Goal: Task Accomplishment & Management: Complete application form

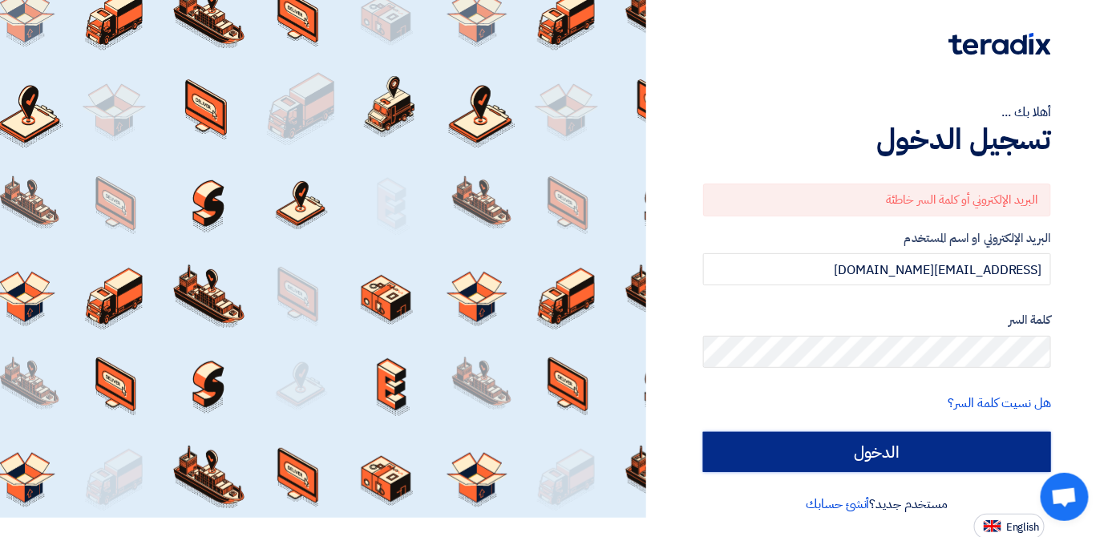
click at [769, 442] on input "الدخول" at bounding box center [877, 452] width 348 height 40
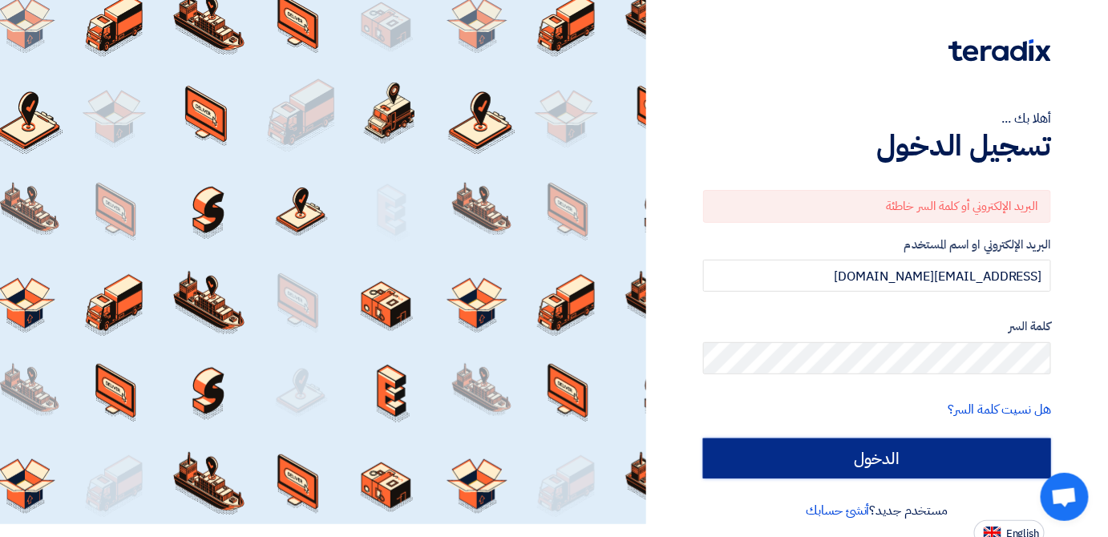
scroll to position [19, 0]
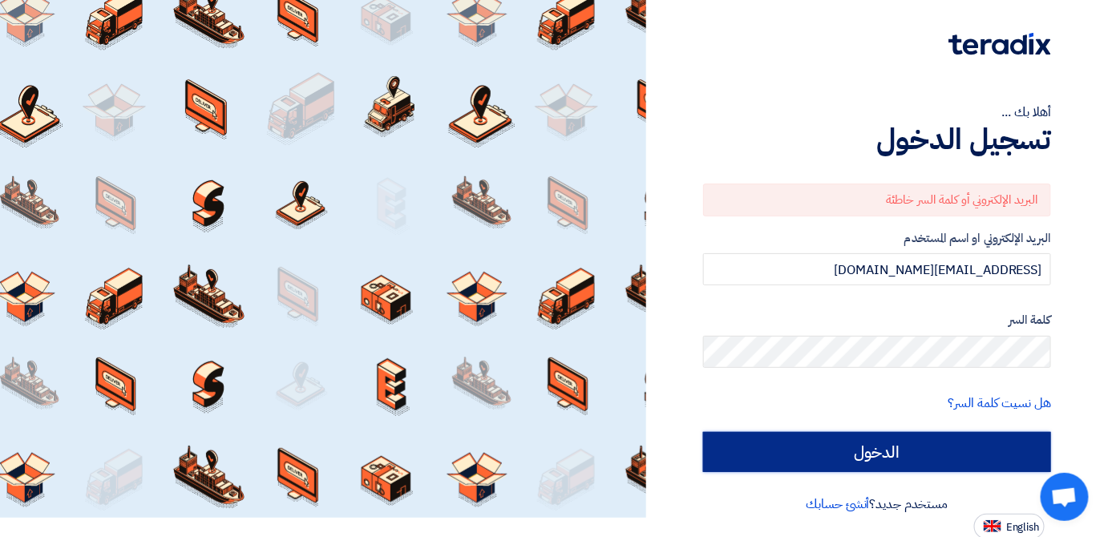
click at [727, 444] on input "الدخول" at bounding box center [877, 452] width 348 height 40
click at [789, 440] on input "الدخول" at bounding box center [877, 452] width 348 height 40
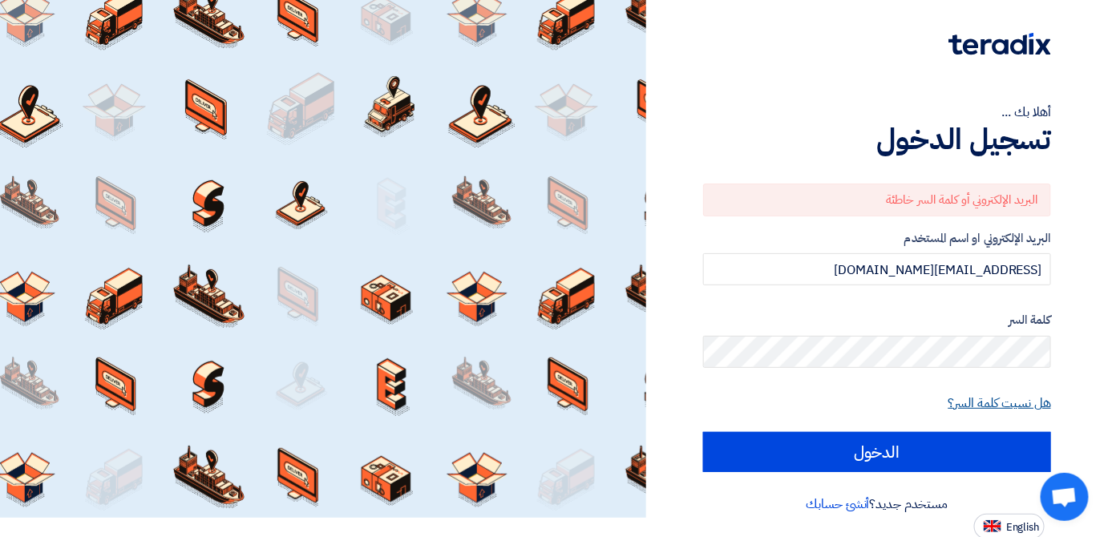
click at [994, 400] on link "هل نسيت كلمة السر؟" at bounding box center [999, 403] width 103 height 19
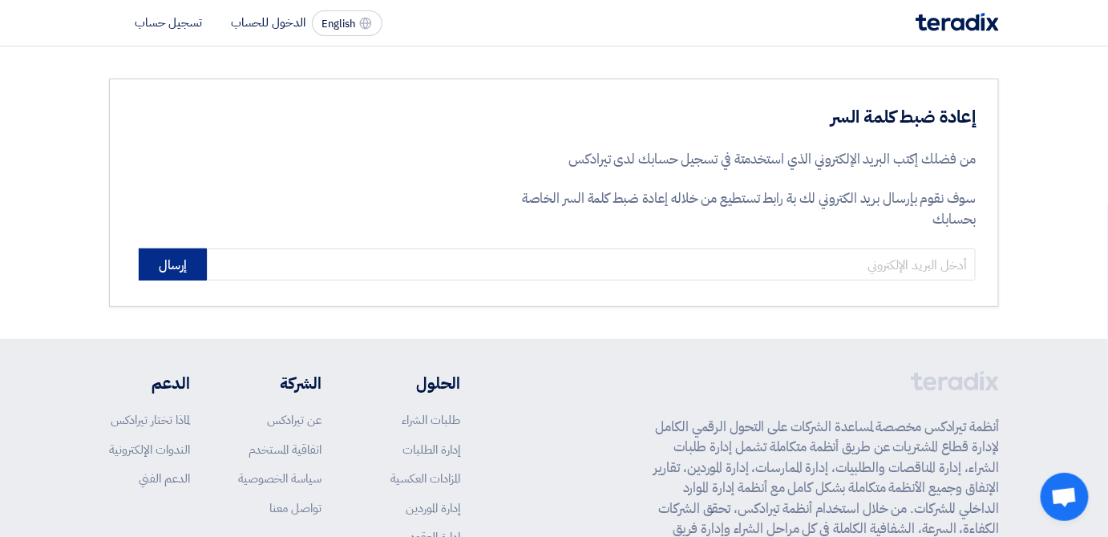
click at [192, 259] on button "إرسال" at bounding box center [173, 264] width 68 height 32
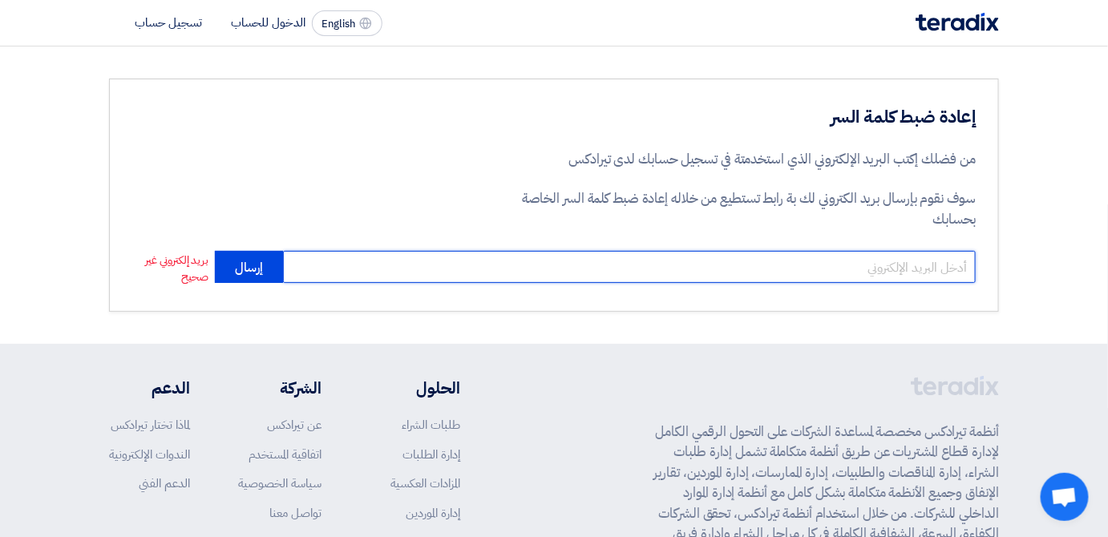
click at [333, 263] on input "email" at bounding box center [629, 267] width 693 height 32
type input "[EMAIL_ADDRESS][DOMAIN_NAME]"
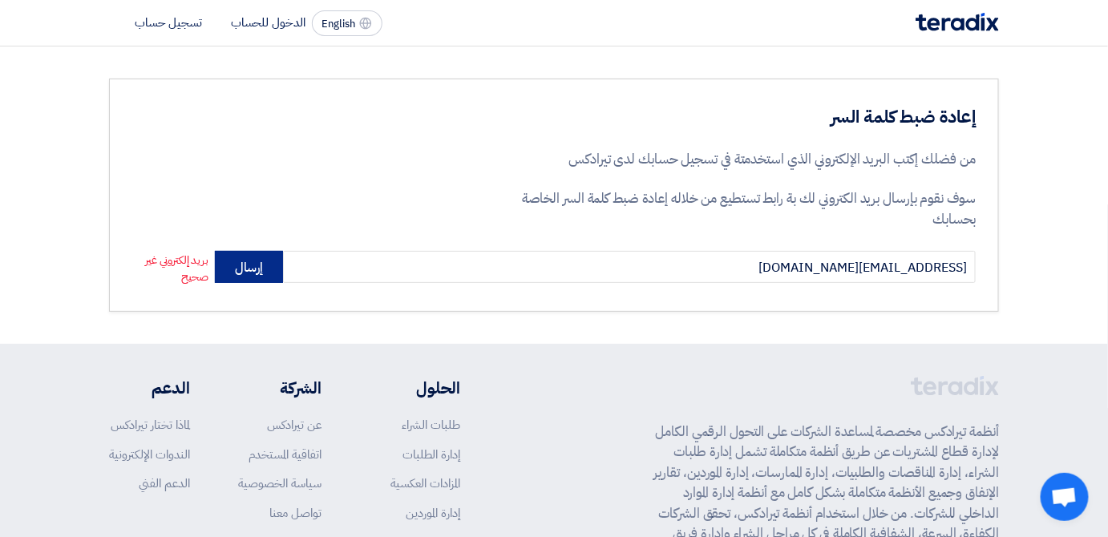
click at [254, 264] on button "إرسال" at bounding box center [249, 267] width 68 height 32
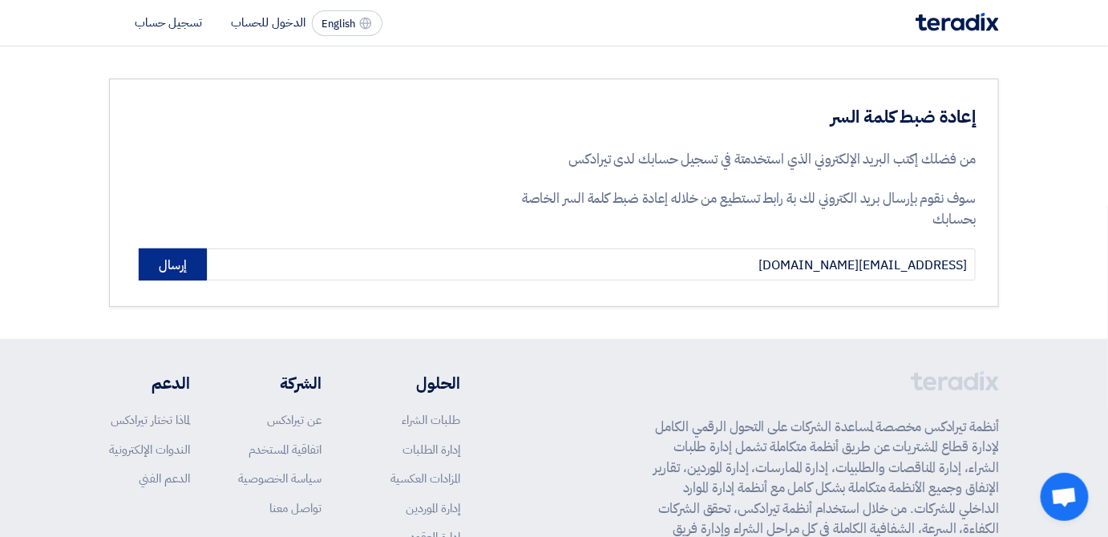
click at [147, 249] on button "إرسال" at bounding box center [173, 264] width 68 height 32
click at [180, 270] on button "إرسال" at bounding box center [173, 264] width 68 height 32
click at [260, 19] on li "الدخول للحساب" at bounding box center [268, 23] width 75 height 18
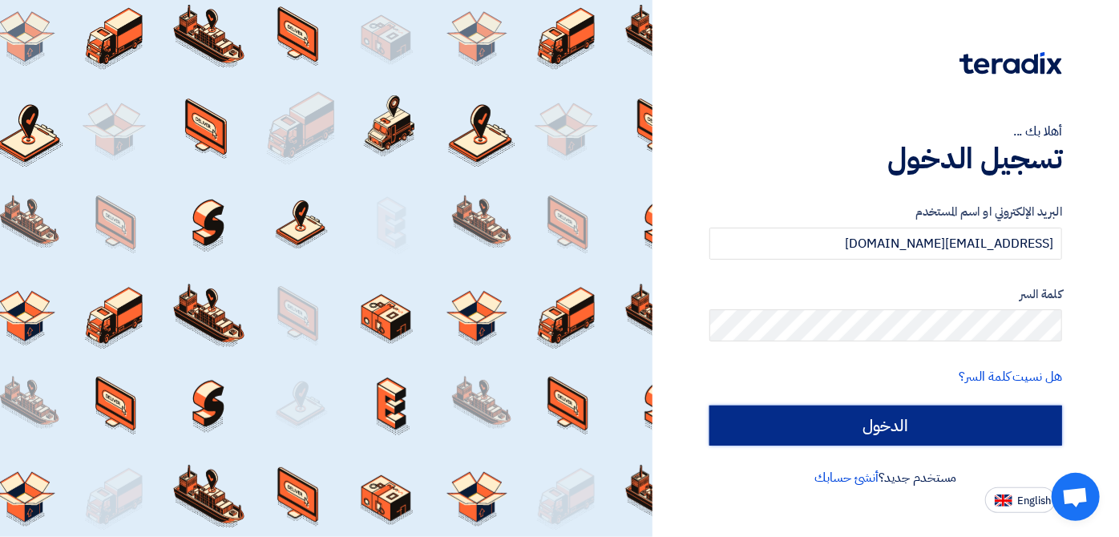
click at [822, 434] on input "الدخول" at bounding box center [885, 426] width 353 height 40
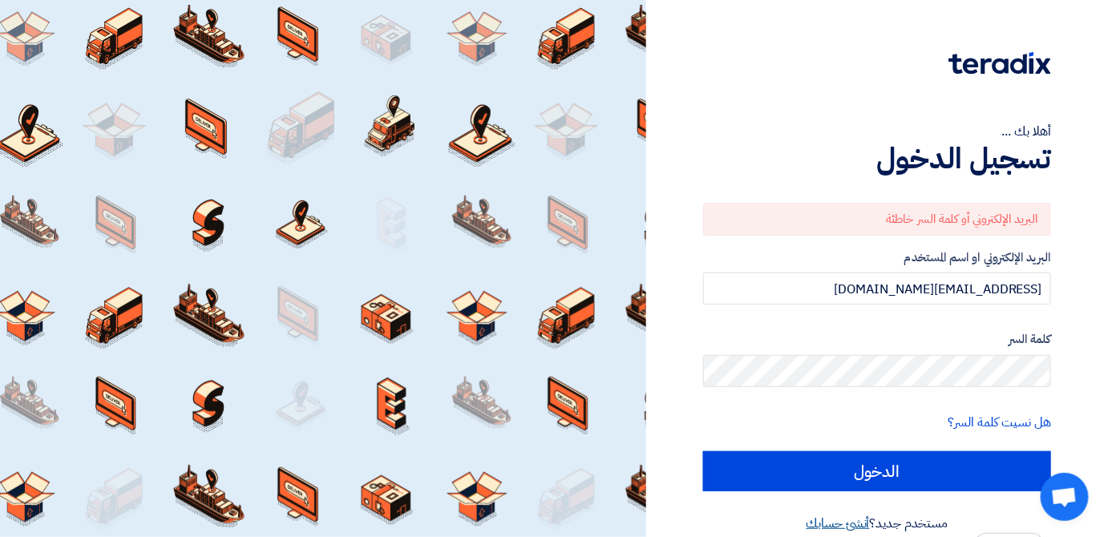
click at [840, 520] on link "أنشئ حسابك" at bounding box center [837, 523] width 63 height 19
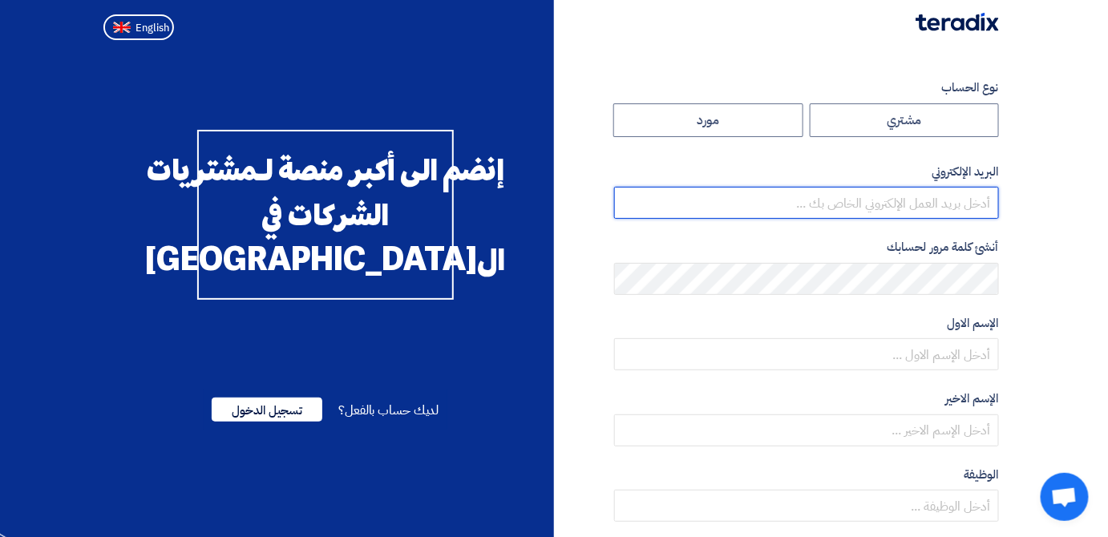
type input "[EMAIL_ADDRESS][DOMAIN_NAME]"
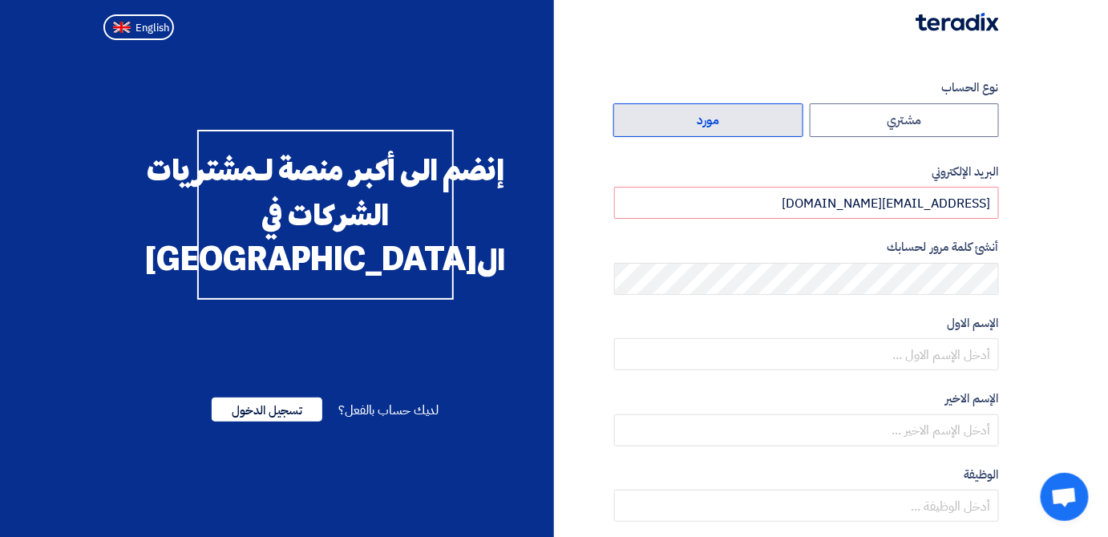
click at [709, 118] on label "مورد" at bounding box center [708, 120] width 190 height 34
click at [709, 118] on input "مورد" at bounding box center [708, 120] width 188 height 32
radio input "true"
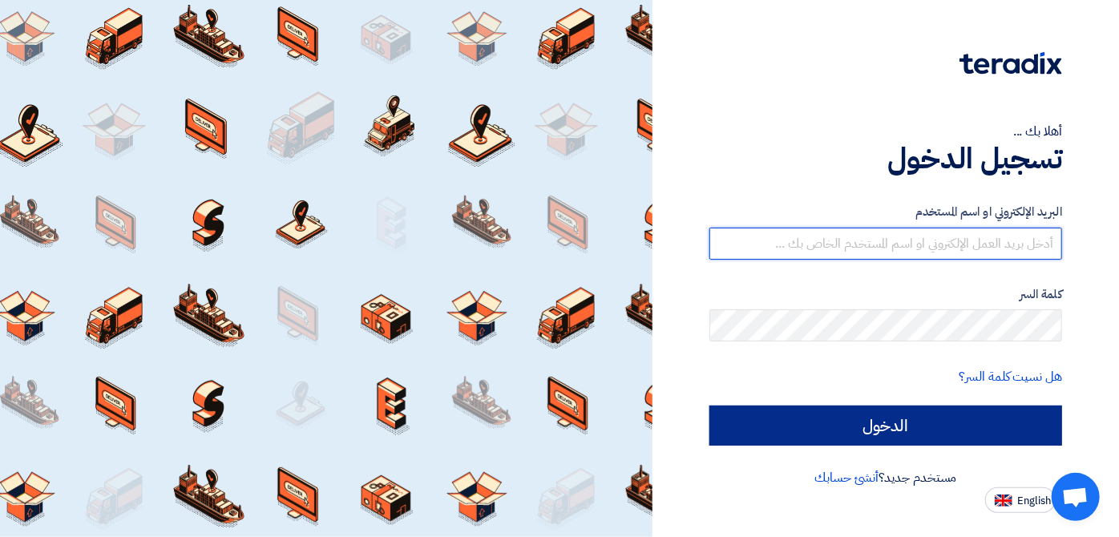
type input "[EMAIL_ADDRESS][DOMAIN_NAME]"
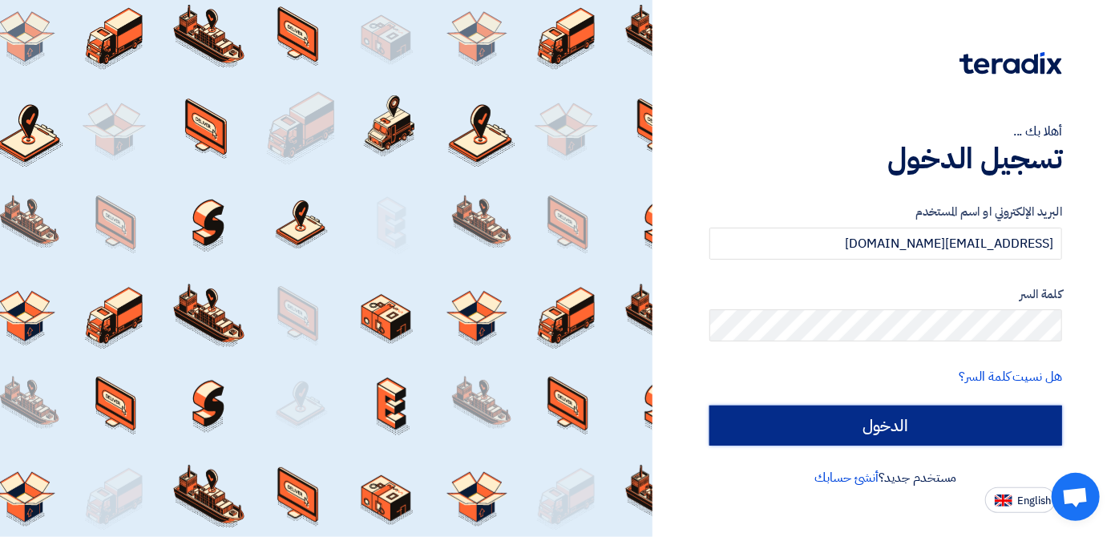
click at [802, 434] on input "الدخول" at bounding box center [885, 426] width 353 height 40
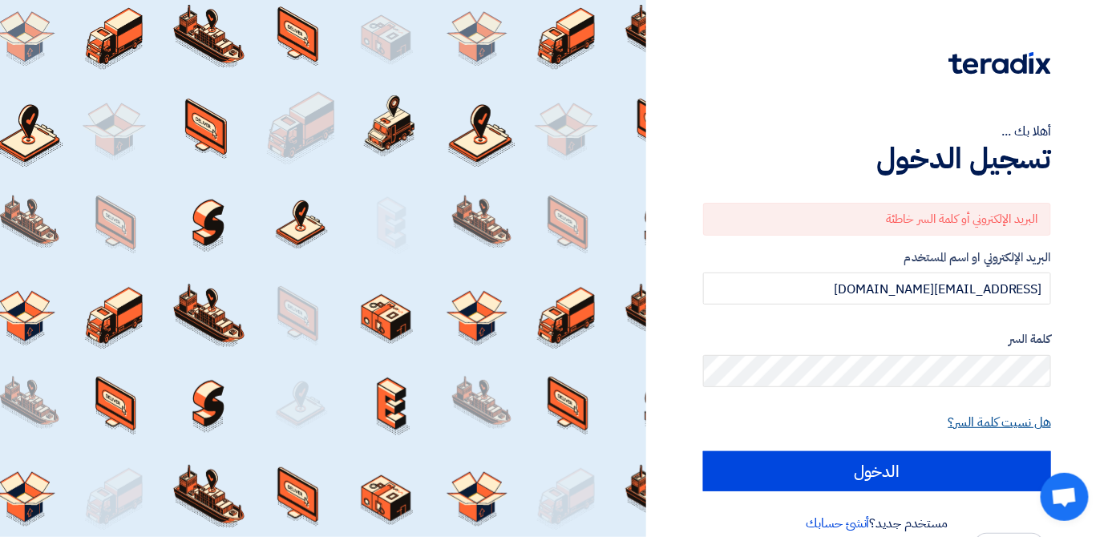
click at [954, 422] on link "هل نسيت كلمة السر؟" at bounding box center [999, 422] width 103 height 19
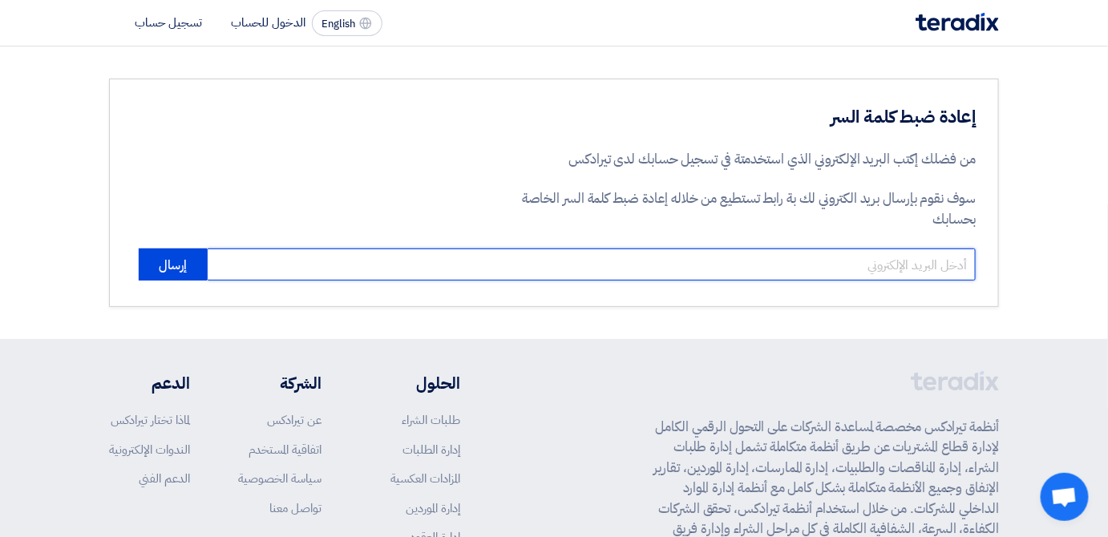
click at [725, 269] on input "email" at bounding box center [591, 264] width 769 height 32
type input "[EMAIL_ADDRESS][DOMAIN_NAME]"
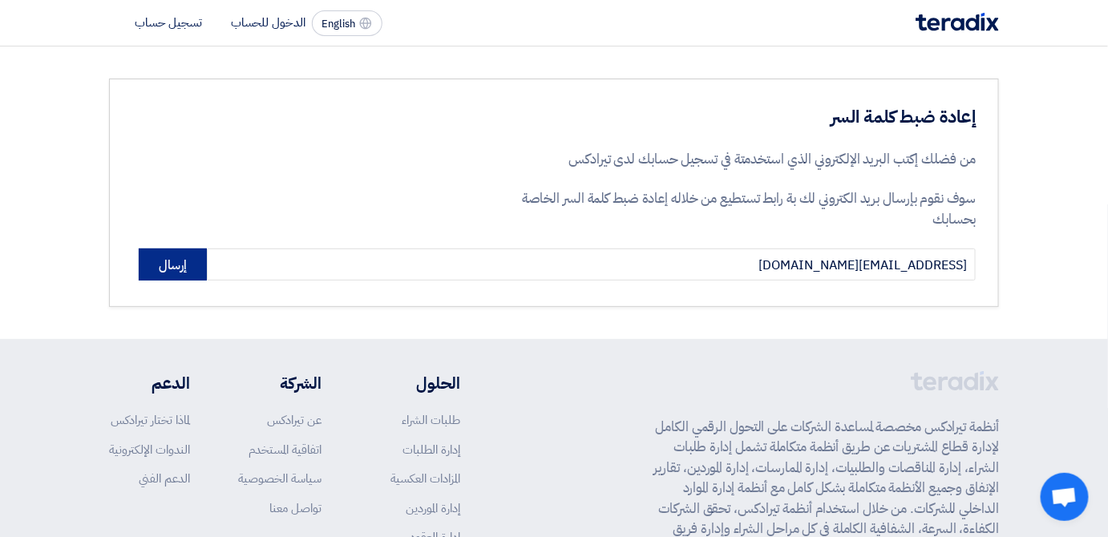
click at [168, 269] on button "إرسال" at bounding box center [173, 264] width 68 height 32
click at [271, 18] on li "الدخول للحساب" at bounding box center [268, 23] width 75 height 18
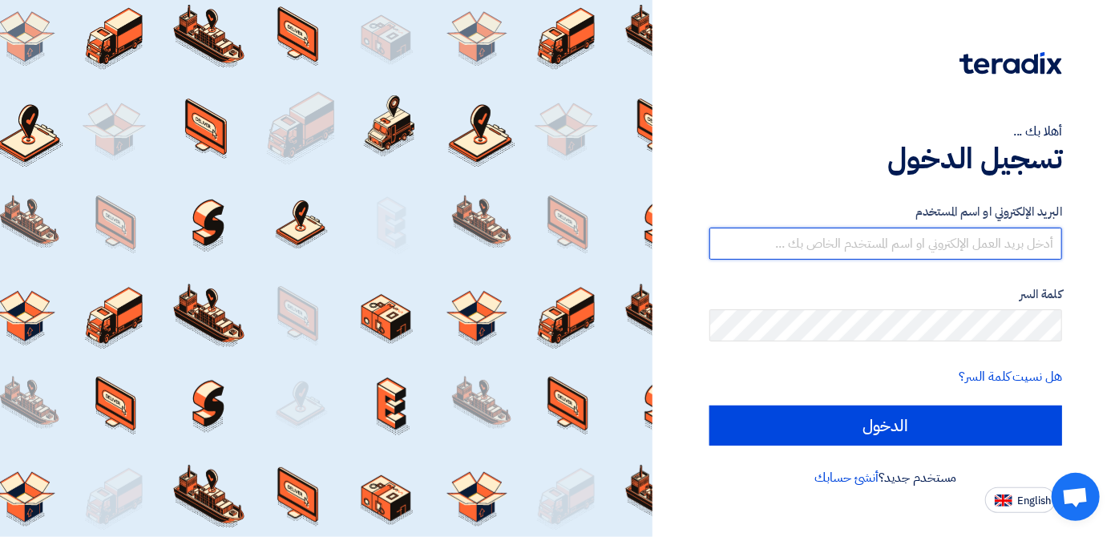
type input "[EMAIL_ADDRESS][DOMAIN_NAME]"
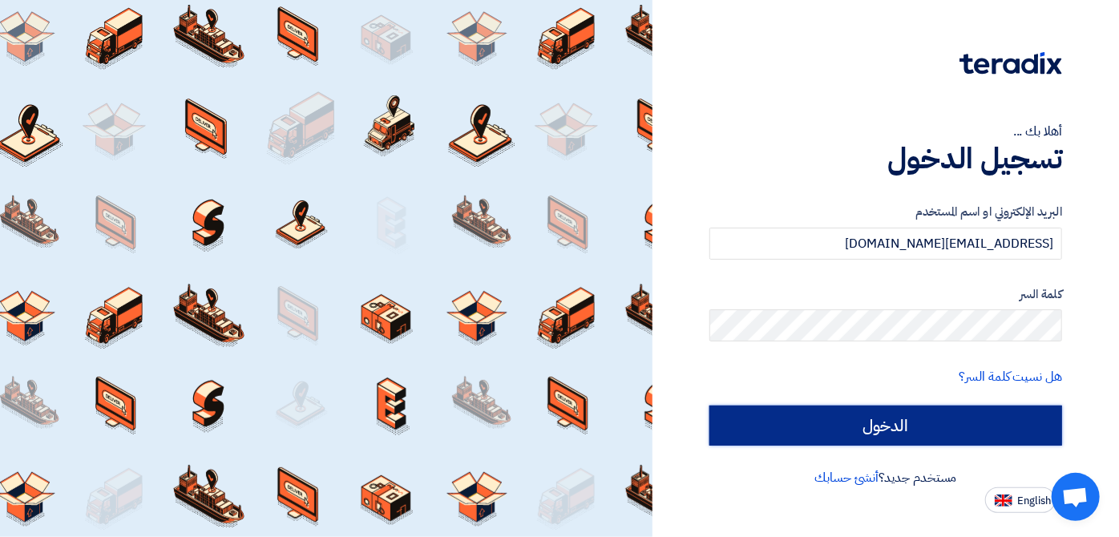
click at [751, 422] on input "الدخول" at bounding box center [885, 426] width 353 height 40
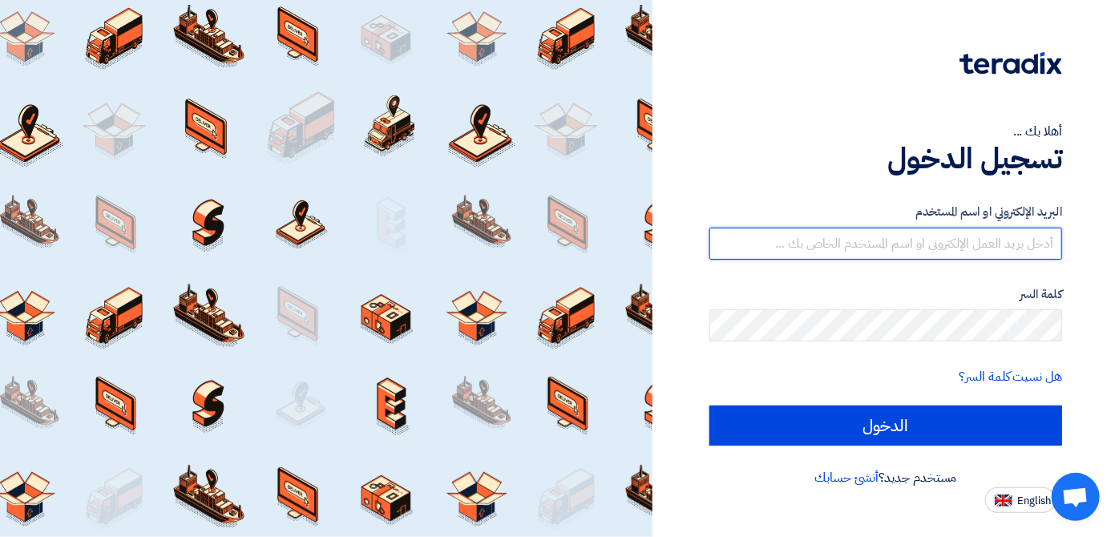
type input "[EMAIL_ADDRESS][DOMAIN_NAME]"
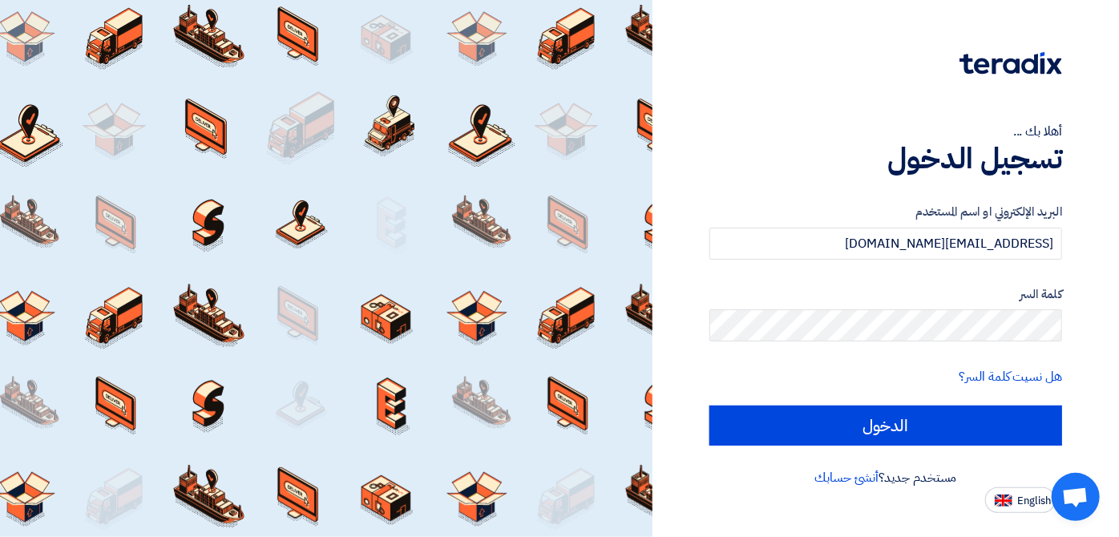
click at [1118, 147] on div "أهلا بك ... تسجيل الدخول البريد الإلكتروني او اسم المستخدم italyaco2030@gmail.c…" at bounding box center [885, 268] width 466 height 537
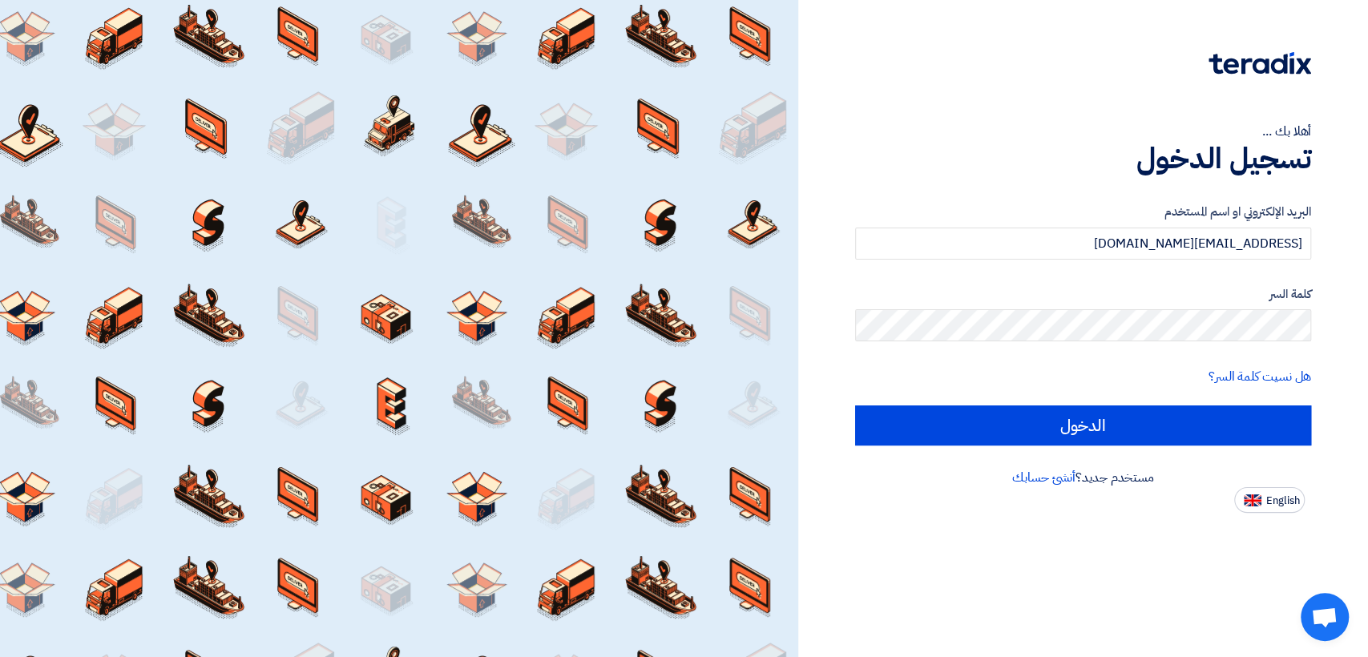
click at [1026, 123] on div "أهلا بك ..." at bounding box center [1083, 131] width 456 height 19
click at [1118, 376] on link "هل نسيت كلمة السر؟" at bounding box center [1260, 376] width 103 height 19
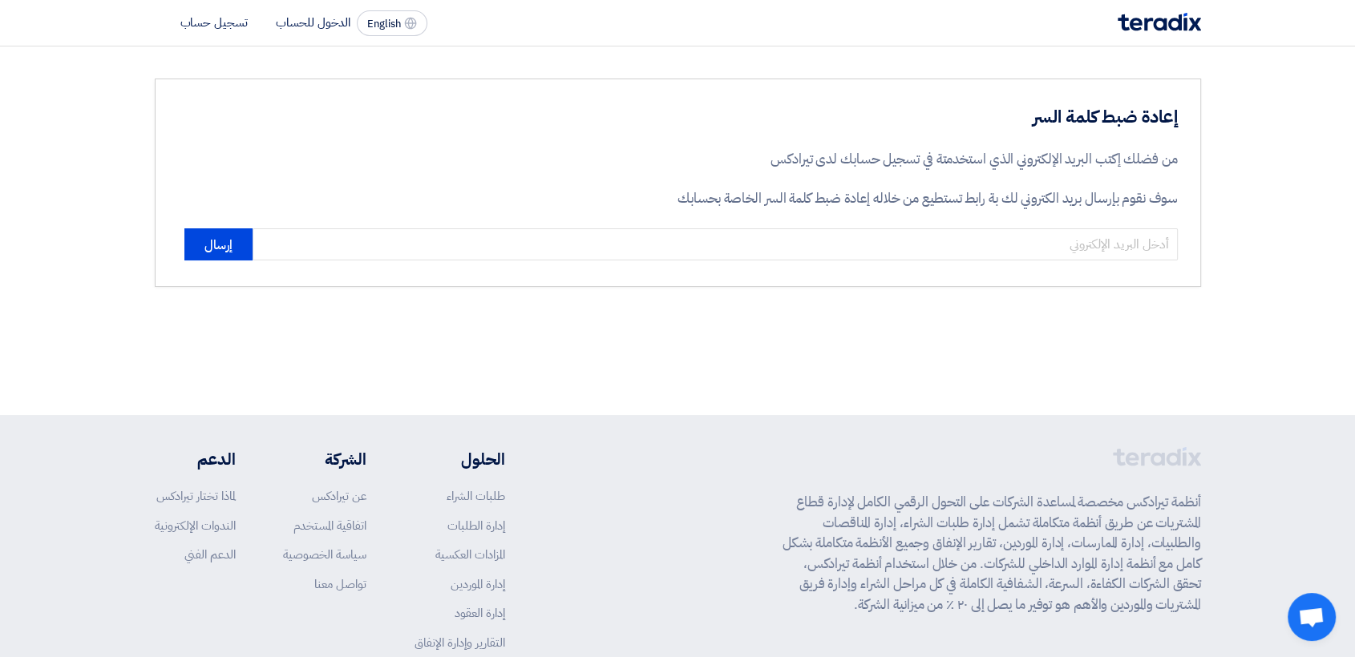
click at [311, 23] on li "الدخول للحساب" at bounding box center [313, 23] width 75 height 18
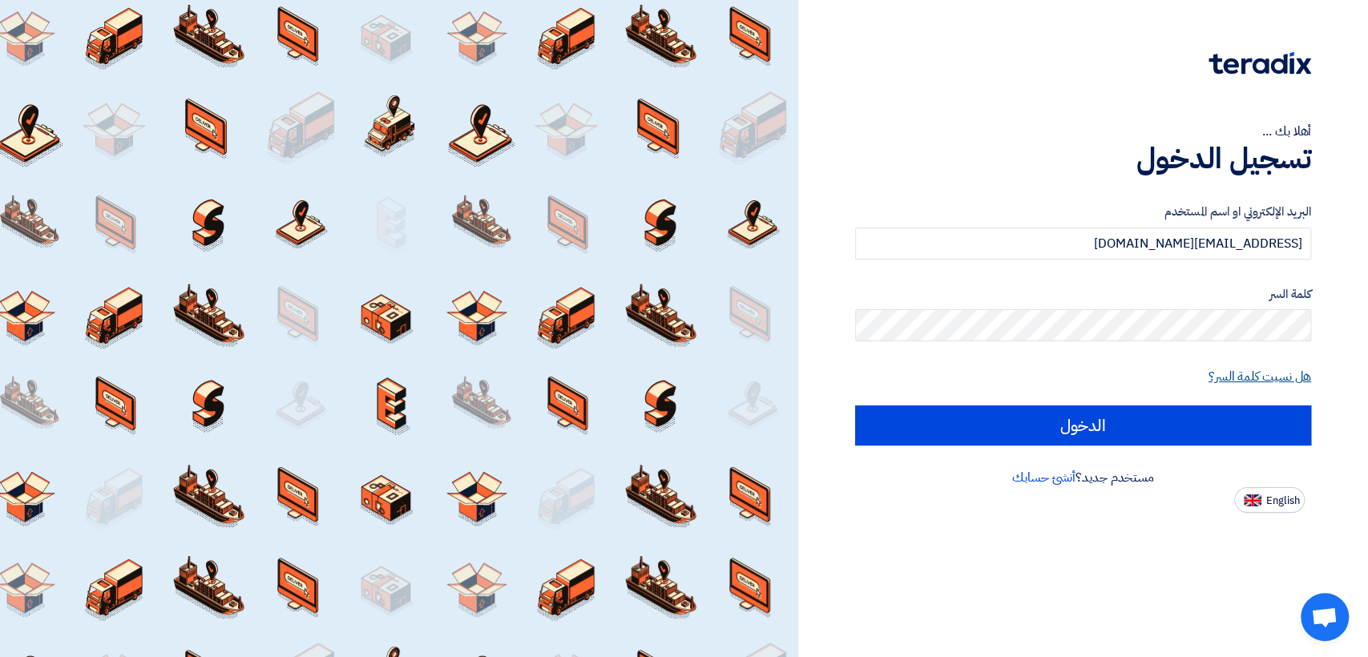
click at [1118, 372] on link "هل نسيت كلمة السر؟" at bounding box center [1260, 376] width 103 height 19
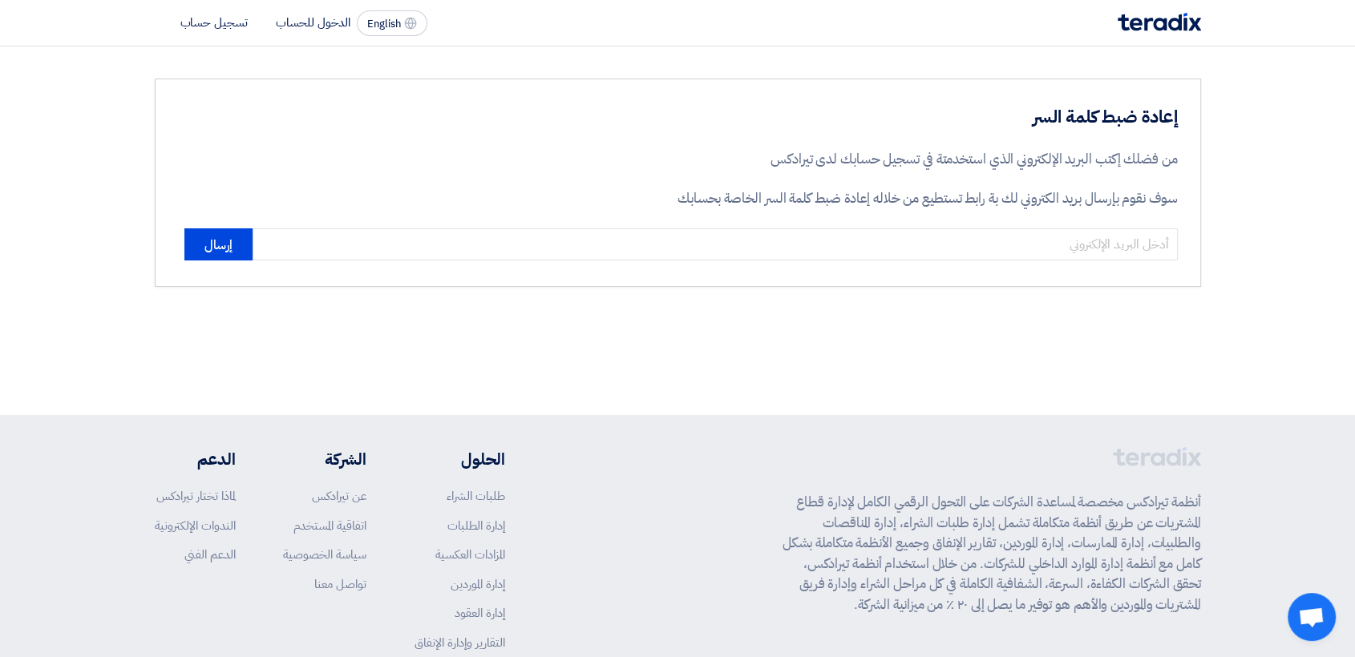
click at [199, 15] on li "تسجيل حساب" at bounding box center [213, 23] width 67 height 18
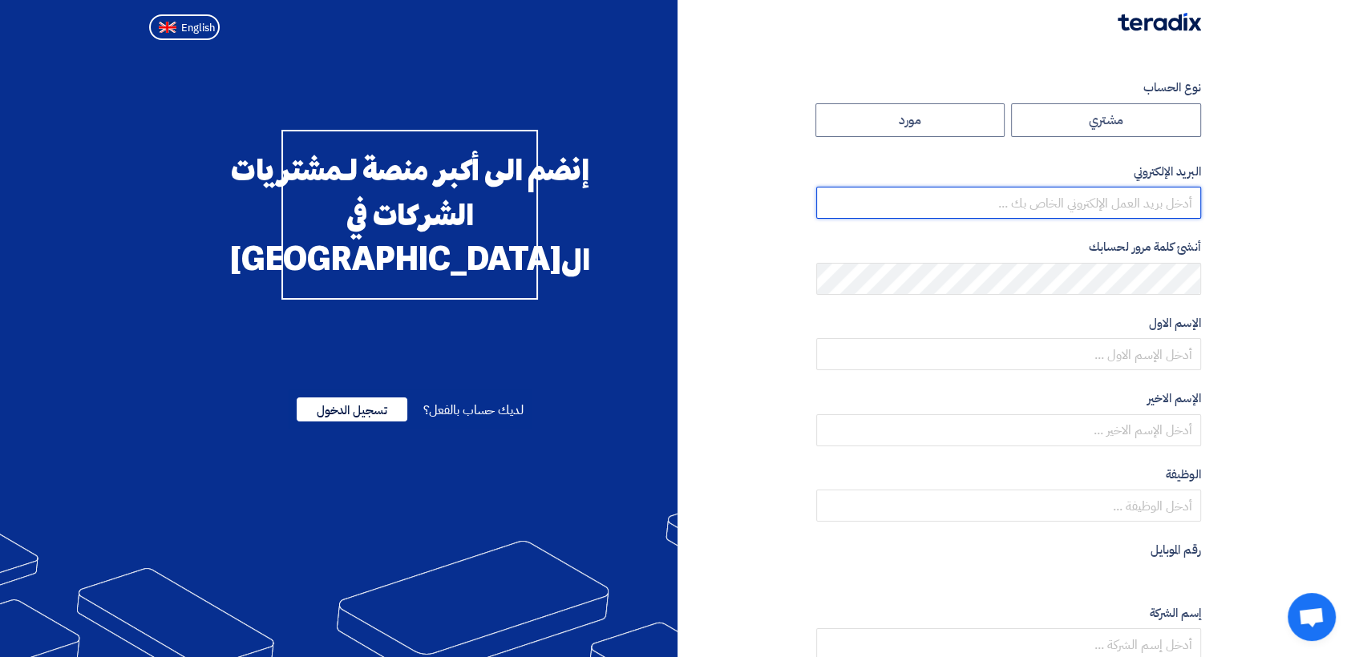
type input "[EMAIL_ADDRESS][DOMAIN_NAME]"
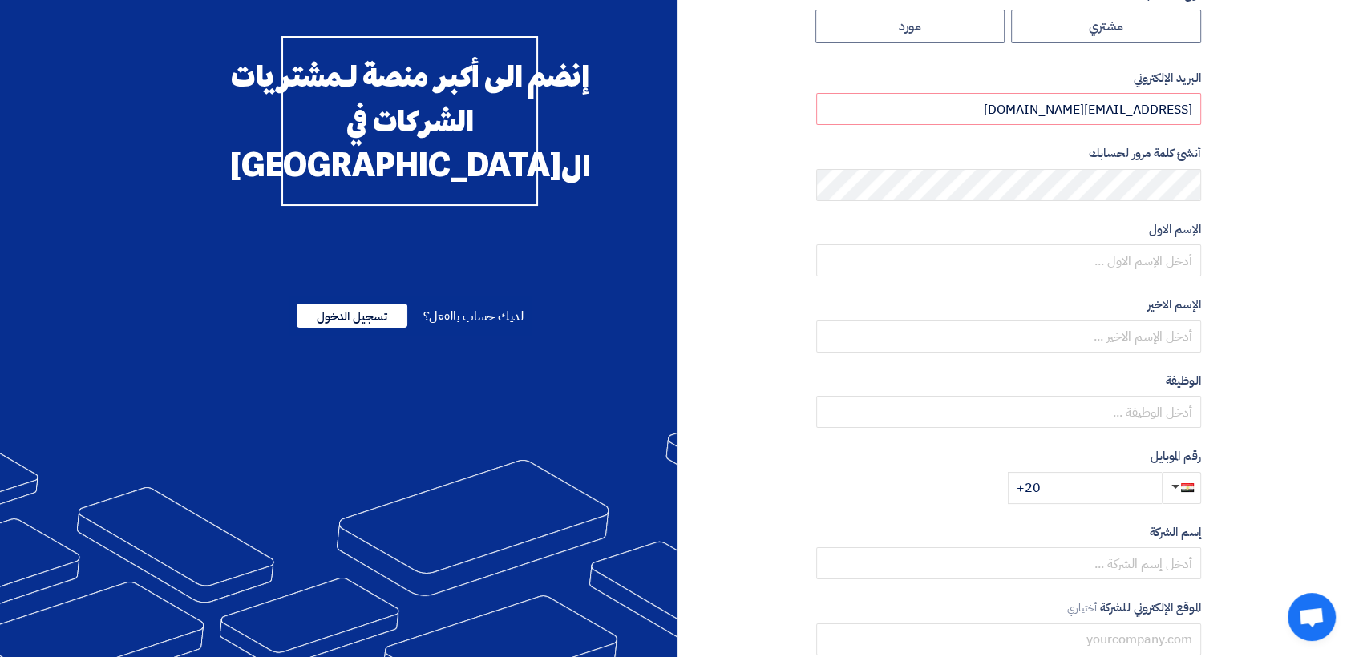
scroll to position [95, 0]
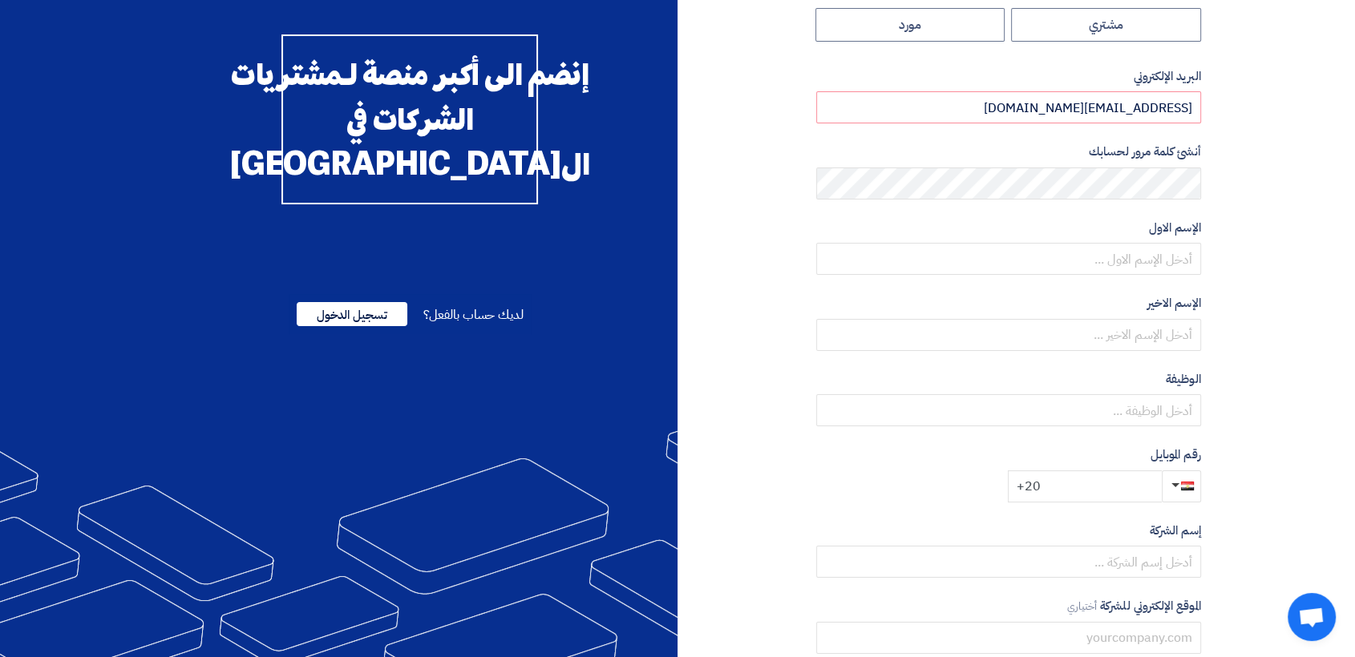
click at [1118, 491] on input "+20" at bounding box center [1085, 486] width 154 height 32
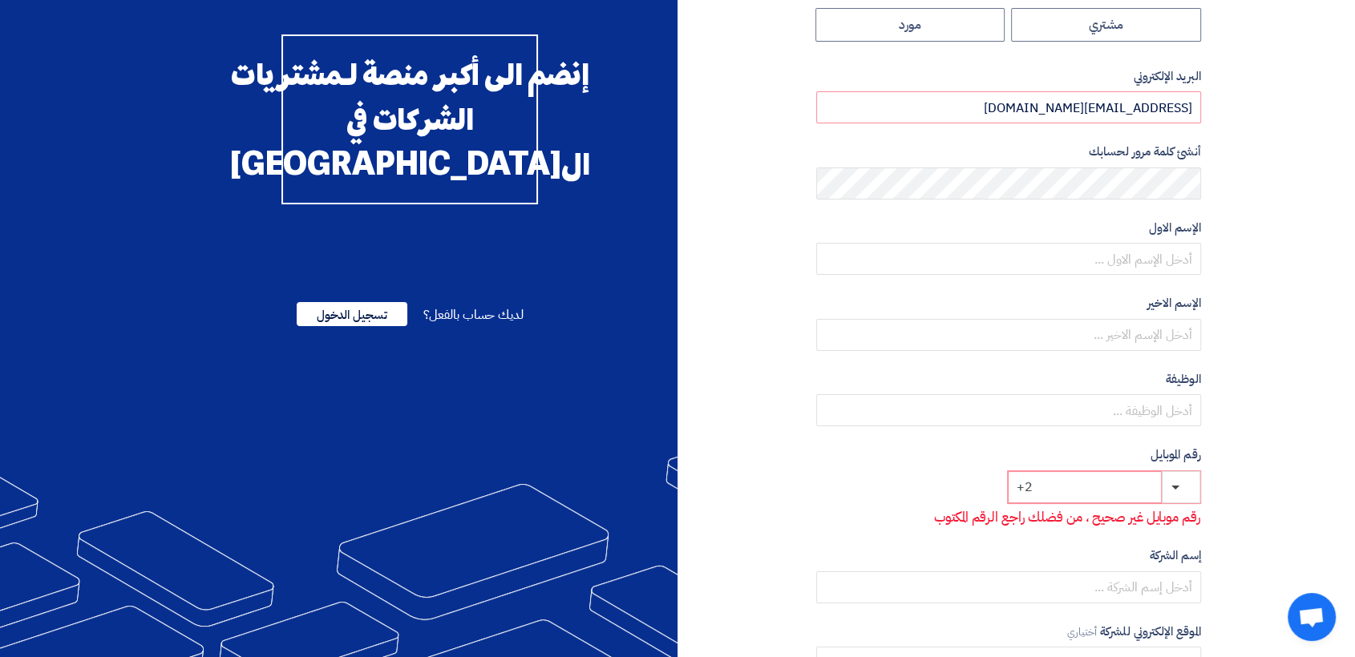
type input "+"
click at [458, 325] on span "لديك حساب بالفعل؟" at bounding box center [472, 314] width 100 height 19
click at [483, 325] on span "لديك حساب بالفعل؟" at bounding box center [472, 314] width 100 height 19
click at [343, 326] on span "تسجيل الدخول" at bounding box center [352, 314] width 111 height 24
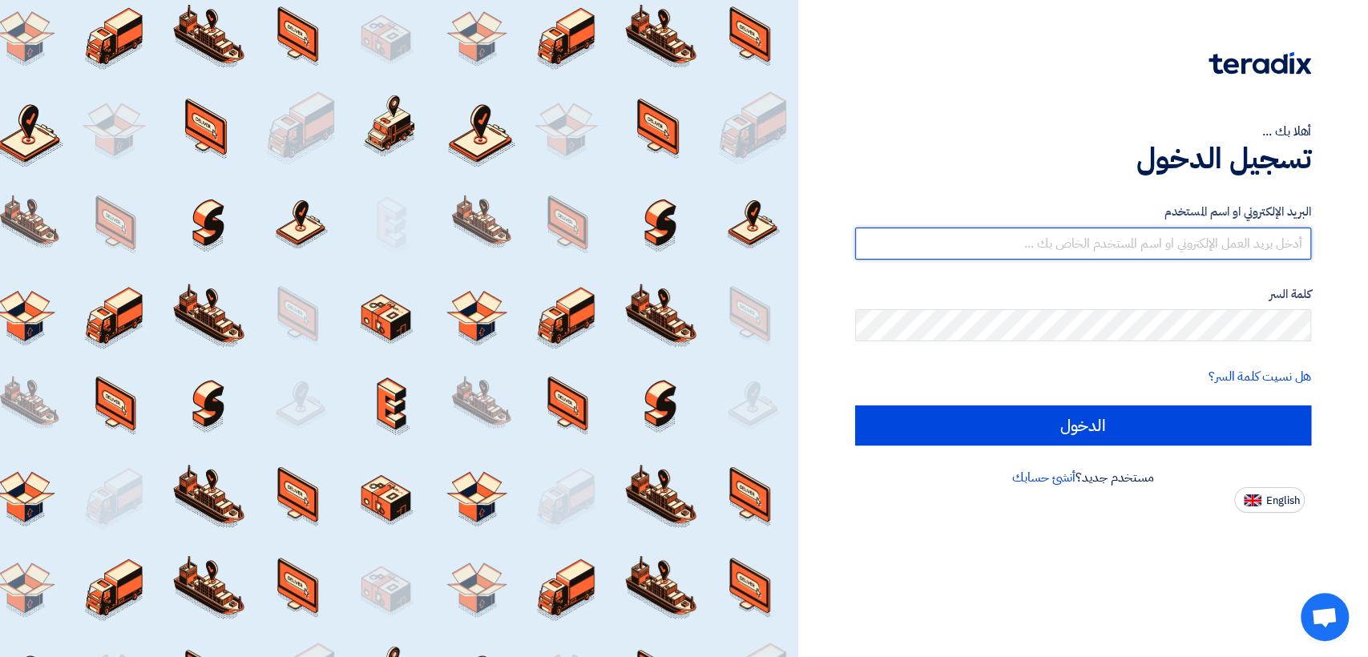
type input "[EMAIL_ADDRESS][DOMAIN_NAME]"
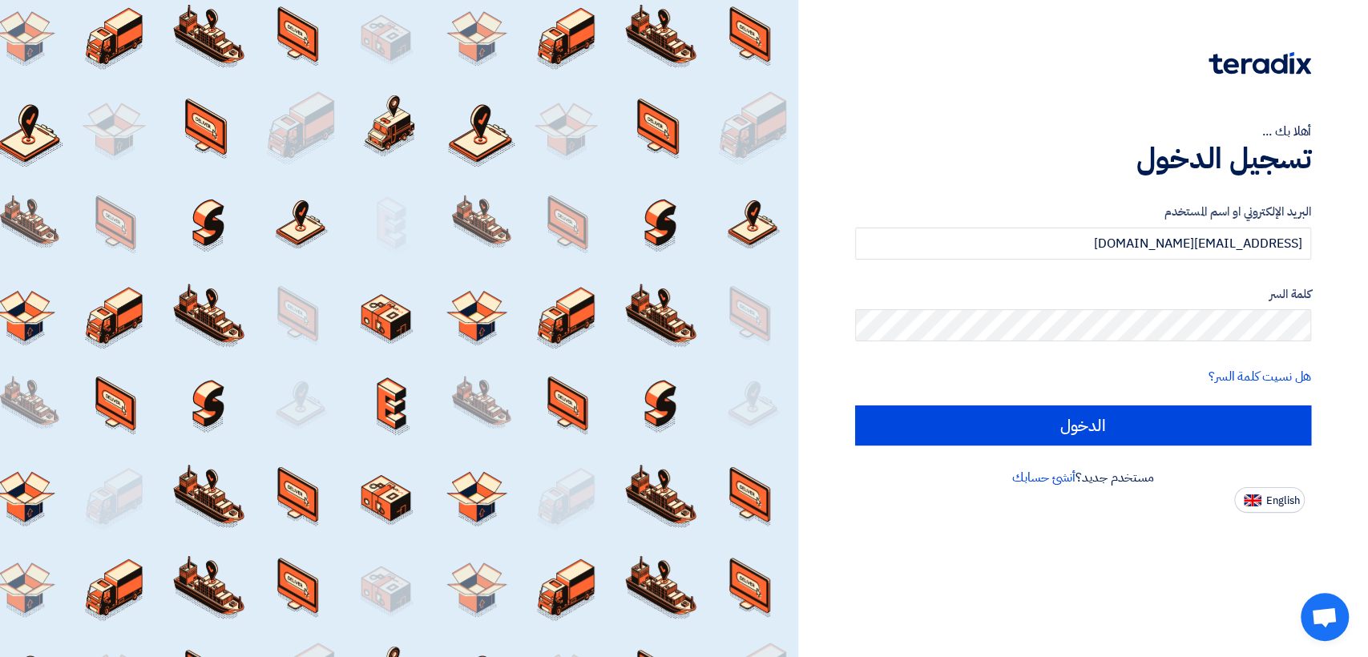
click at [1071, 308] on div "كلمة السر" at bounding box center [1083, 313] width 456 height 57
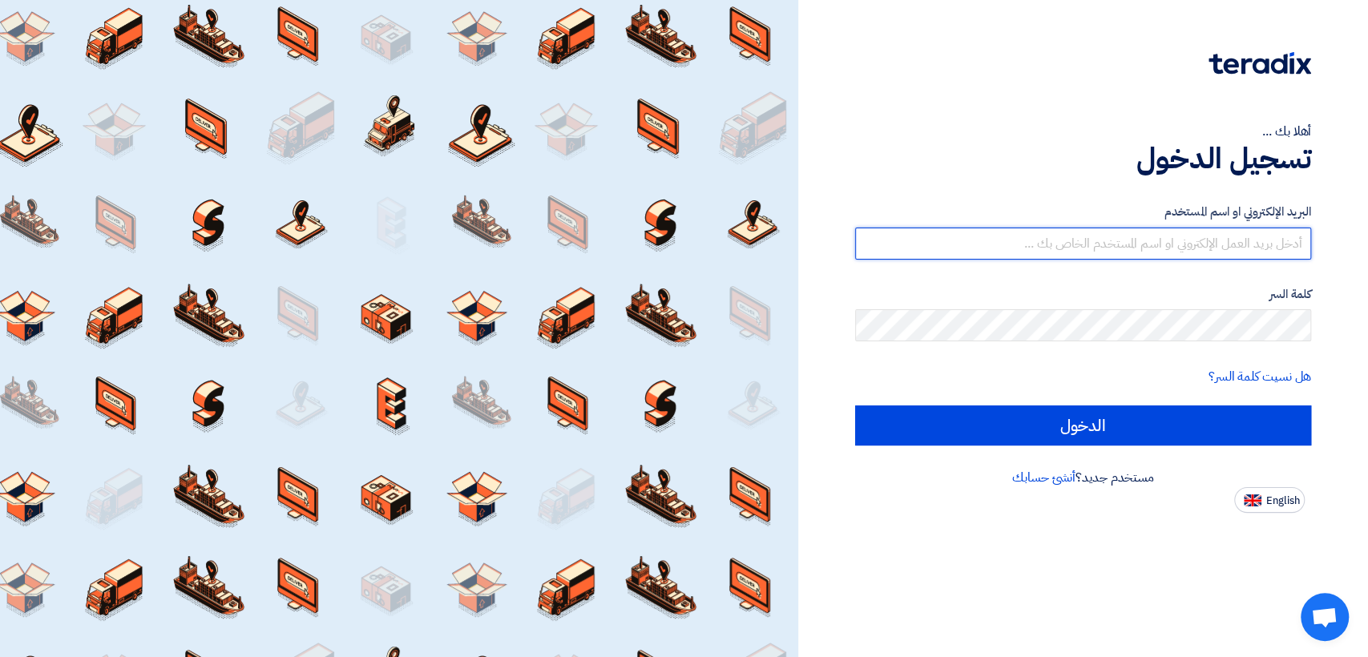
type input "[EMAIL_ADDRESS][DOMAIN_NAME]"
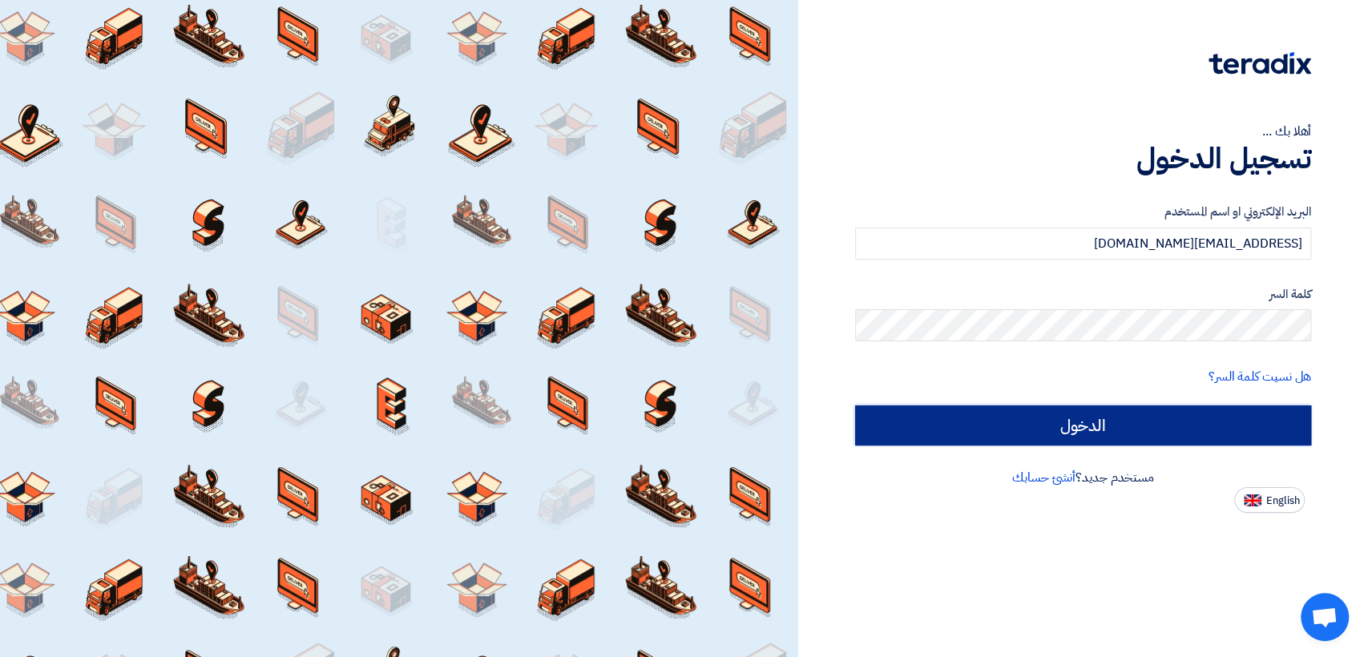
click at [934, 444] on input "الدخول" at bounding box center [1083, 426] width 456 height 40
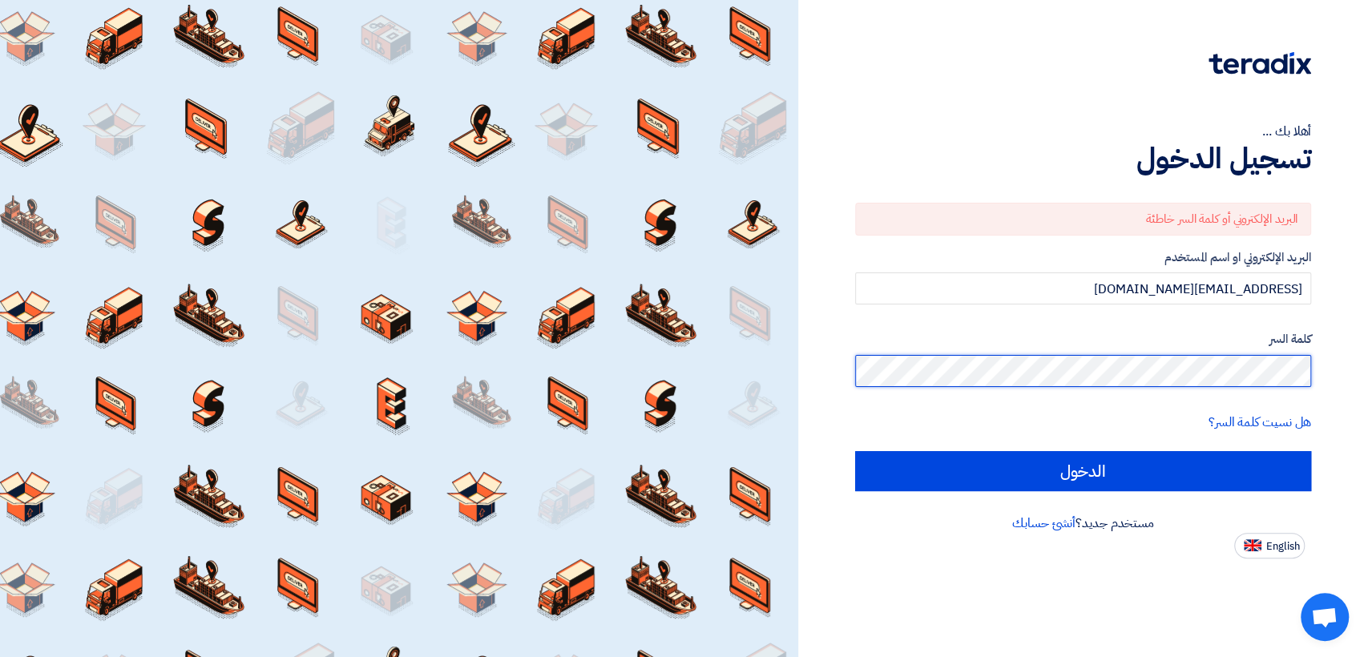
click at [855, 451] on input "الدخول" at bounding box center [1083, 471] width 456 height 40
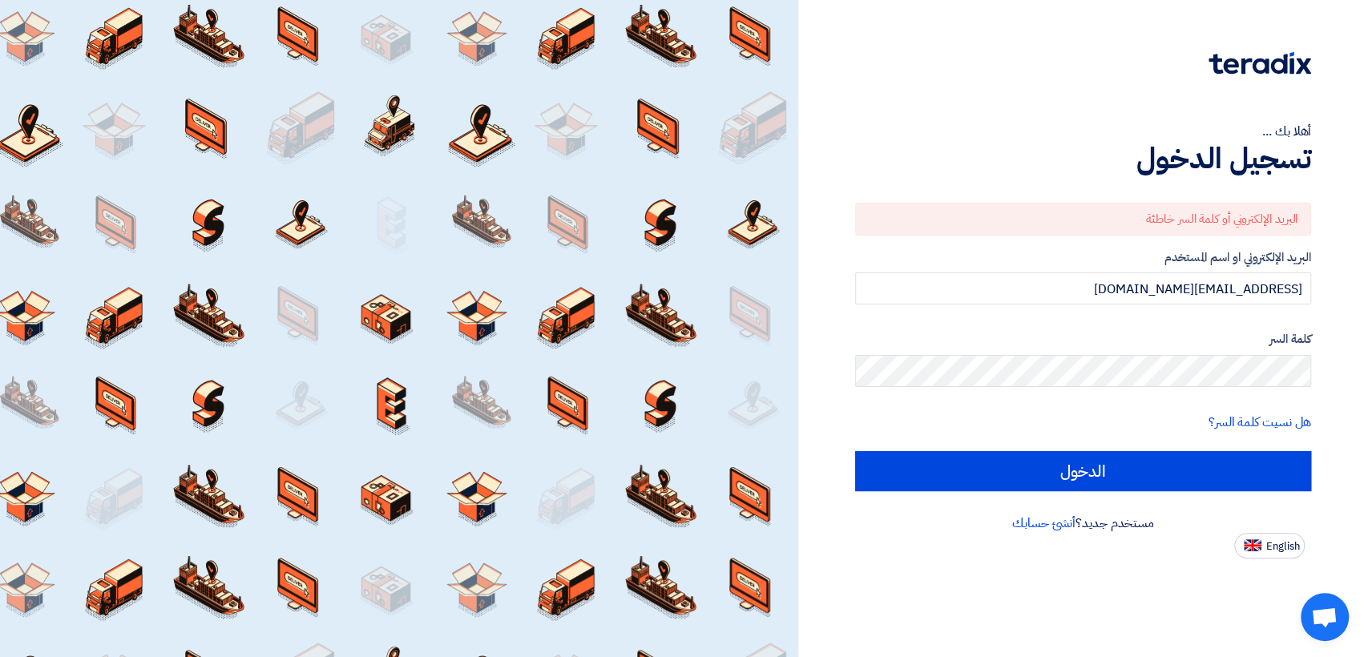
click at [981, 499] on div "البريد الإلكتروني أو كلمة السر خاطئة البريد الإلكتروني او اسم المستخدم [EMAIL_A…" at bounding box center [1083, 346] width 456 height 333
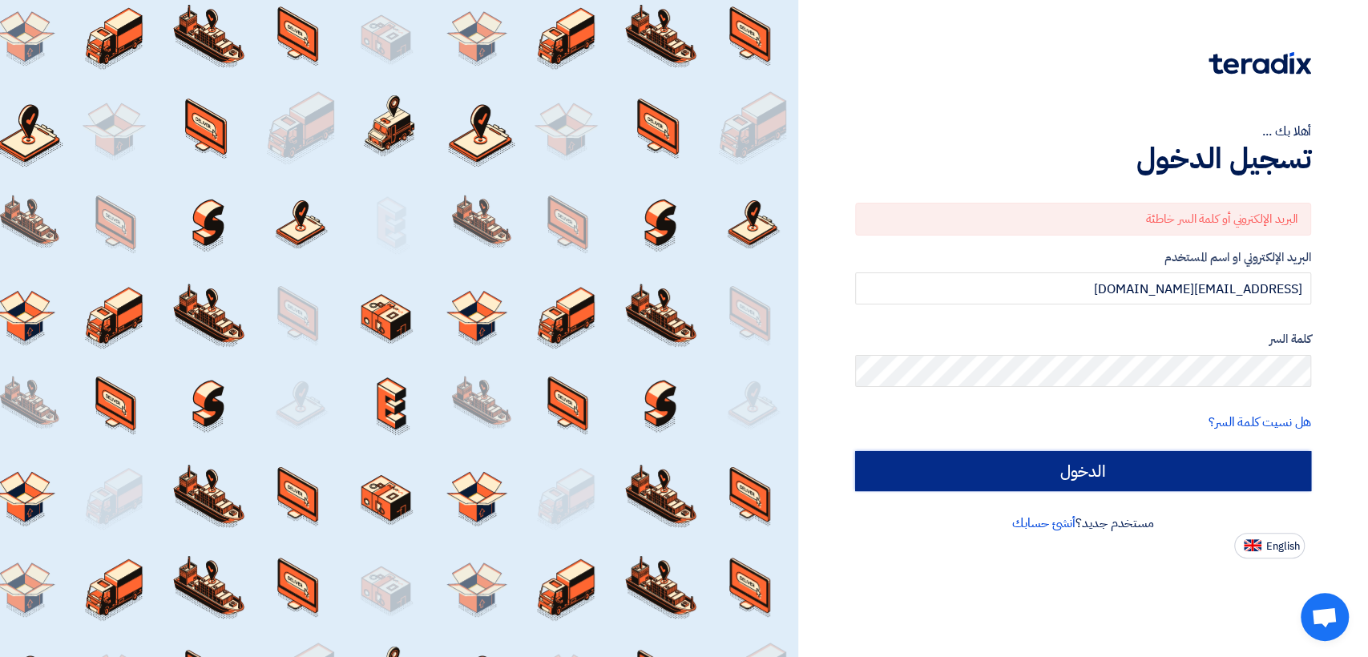
click at [983, 487] on input "الدخول" at bounding box center [1083, 471] width 456 height 40
click at [975, 485] on input "الدخول" at bounding box center [1083, 471] width 456 height 40
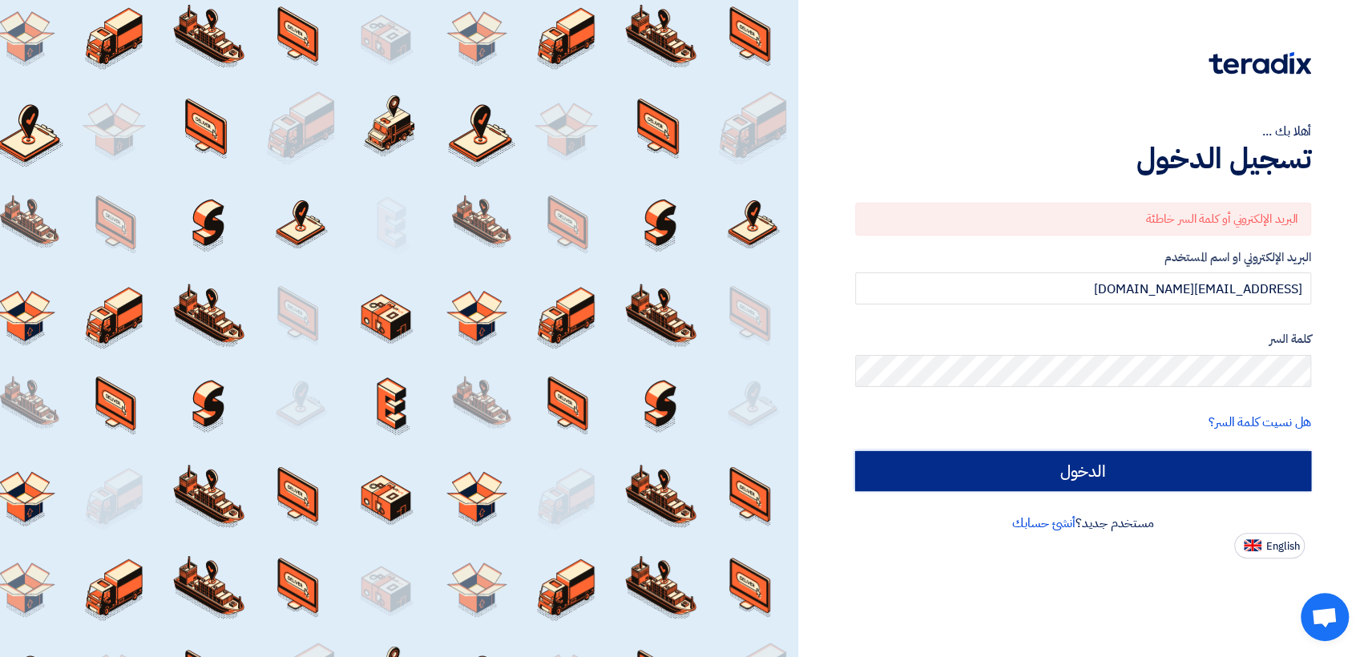
click at [975, 485] on input "الدخول" at bounding box center [1083, 471] width 456 height 40
click at [1056, 480] on input "الدخول" at bounding box center [1083, 471] width 456 height 40
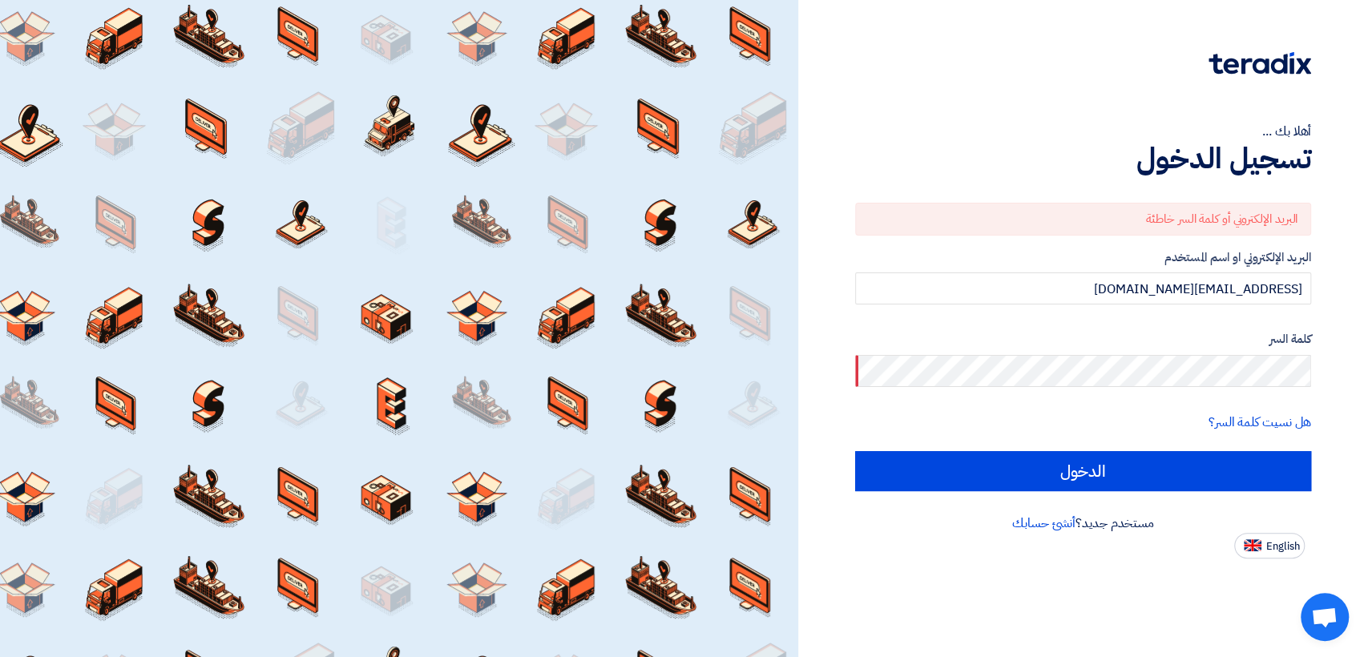
drag, startPoint x: 680, startPoint y: 183, endPoint x: 699, endPoint y: 213, distance: 35.6
click at [699, 213] on div at bounding box center [399, 328] width 798 height 657
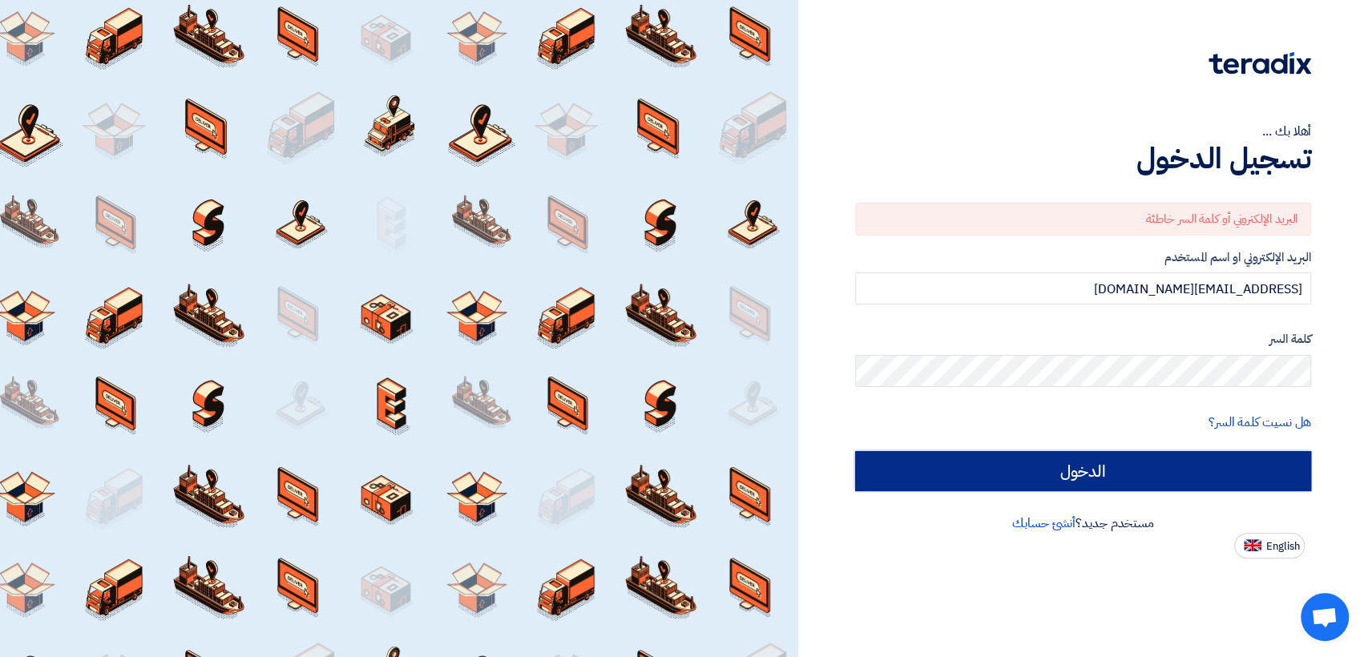
click at [931, 481] on input "الدخول" at bounding box center [1083, 471] width 456 height 40
click at [1123, 475] on input "الدخول" at bounding box center [1083, 471] width 456 height 40
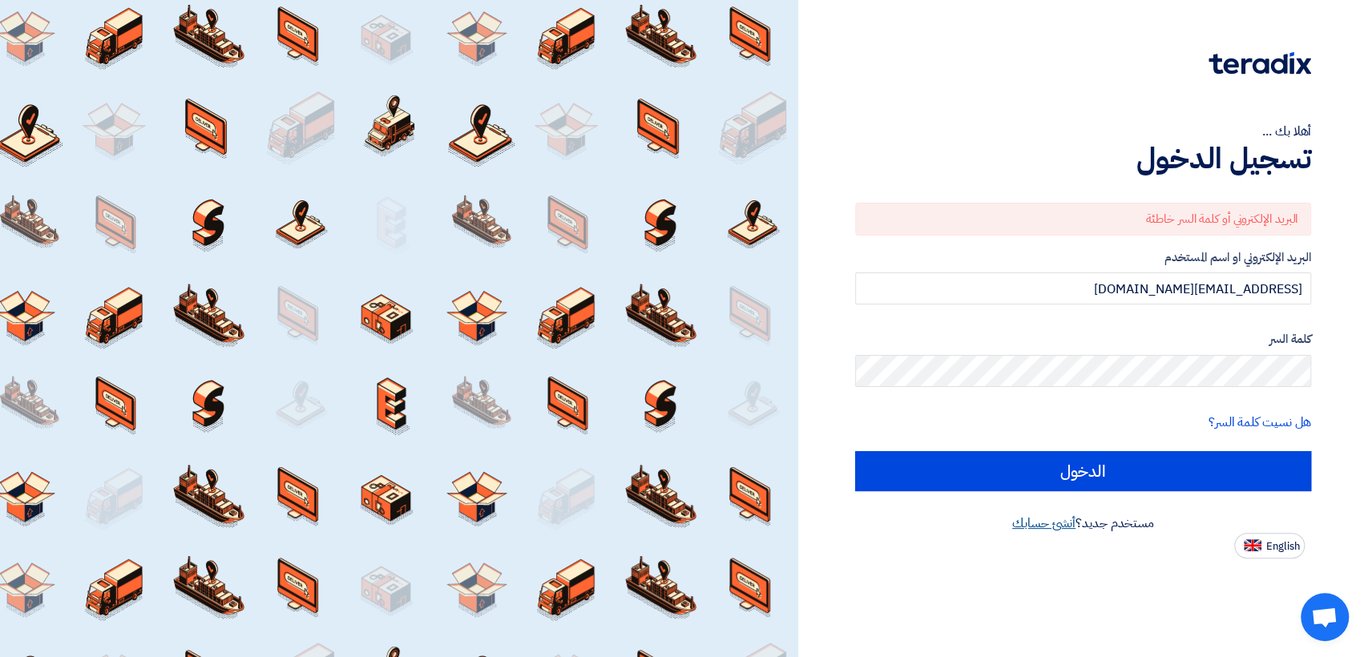
click at [1042, 527] on link "أنشئ حسابك" at bounding box center [1043, 523] width 63 height 19
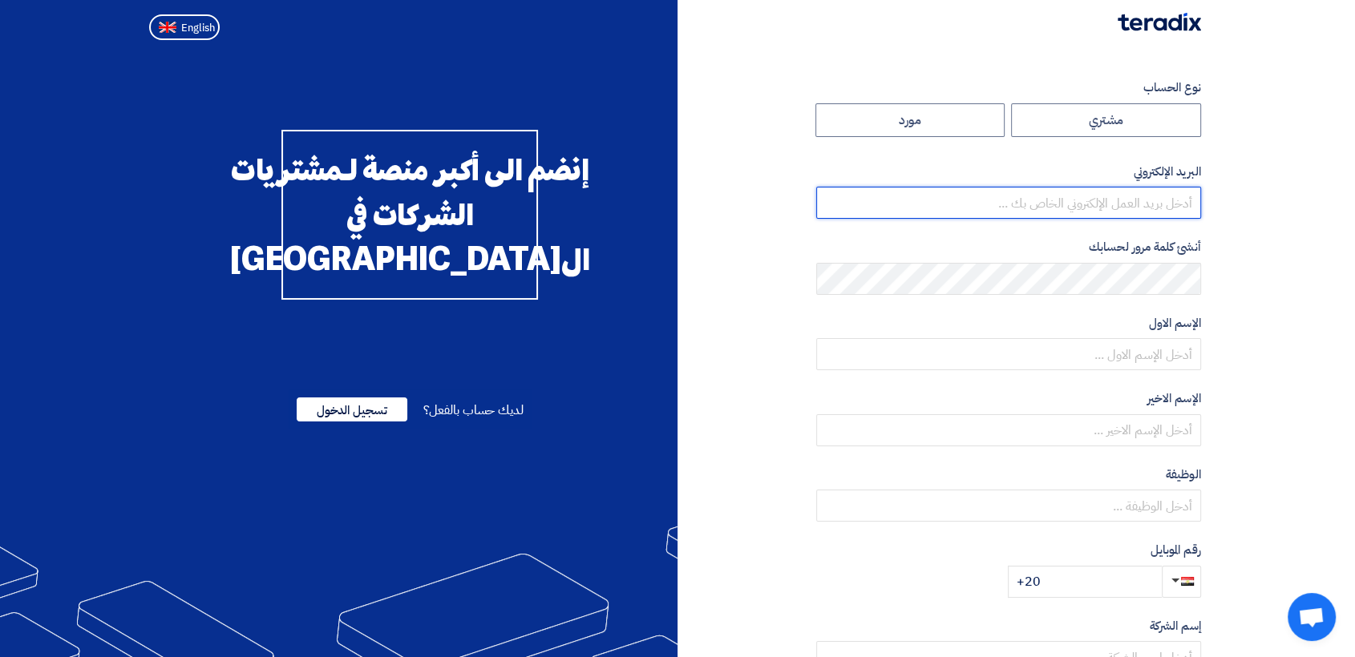
type input "[EMAIL_ADDRESS][DOMAIN_NAME]"
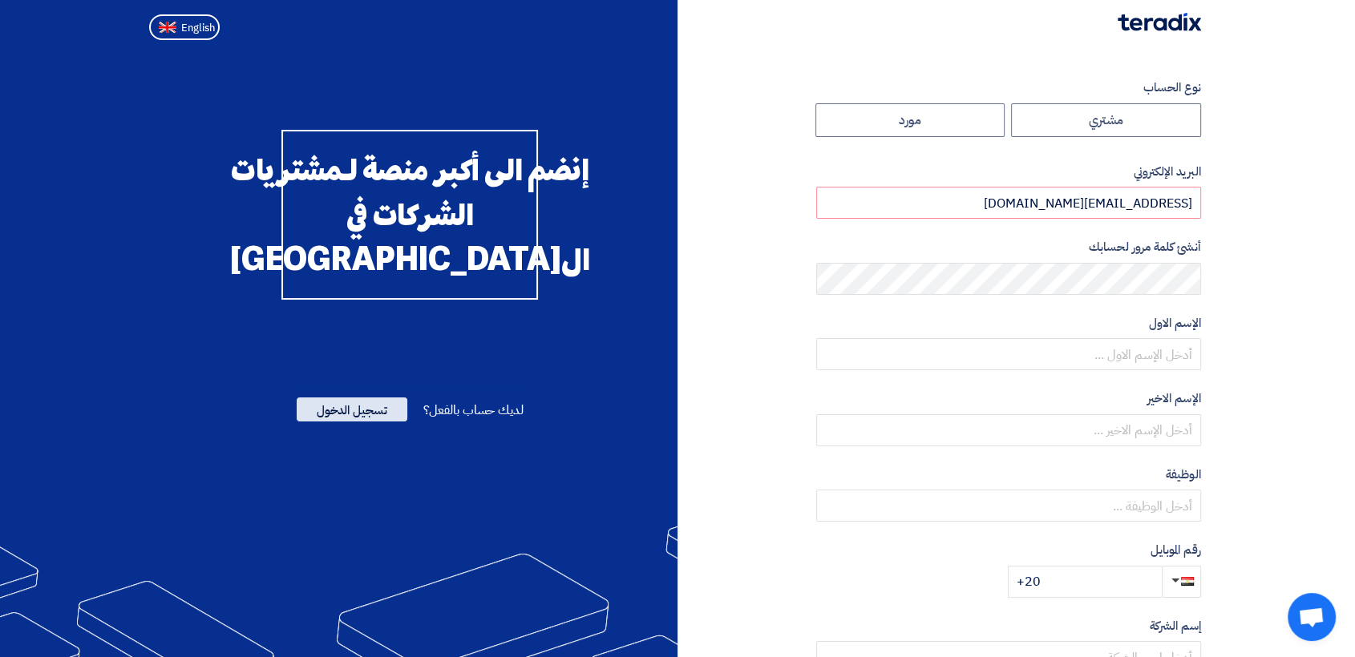
click at [386, 422] on span "تسجيل الدخول" at bounding box center [352, 410] width 111 height 24
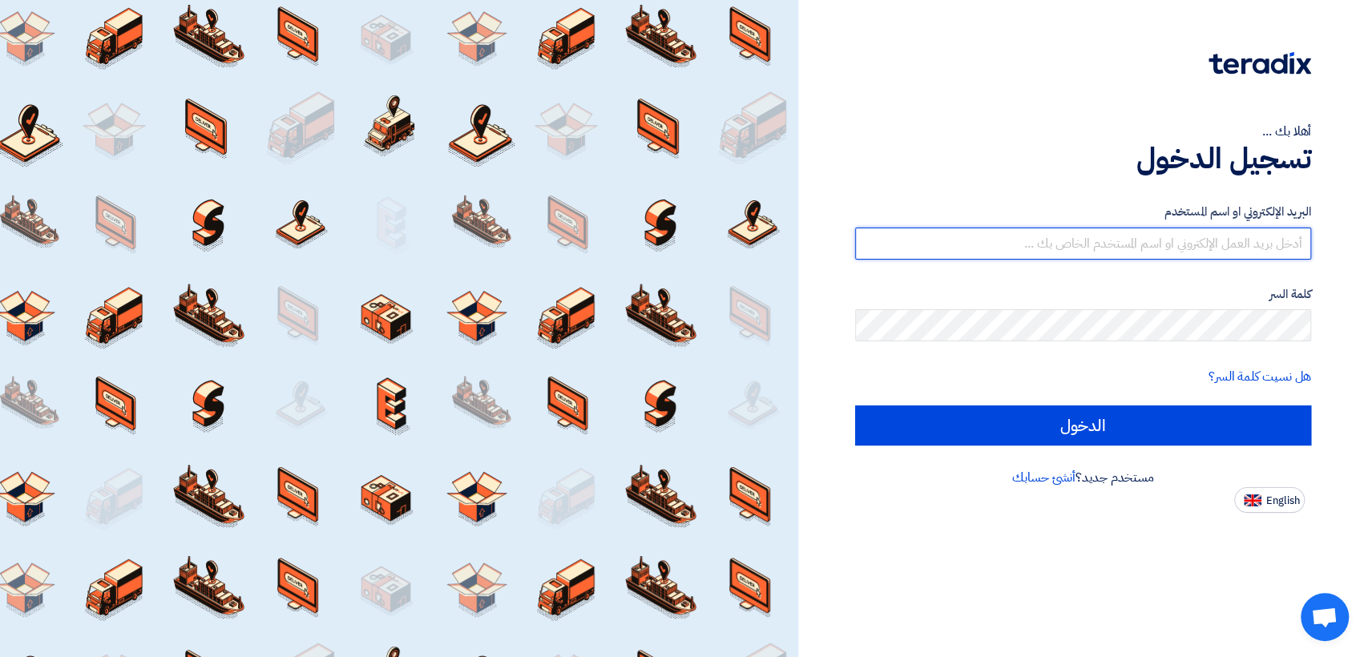
type input "[EMAIL_ADDRESS][DOMAIN_NAME]"
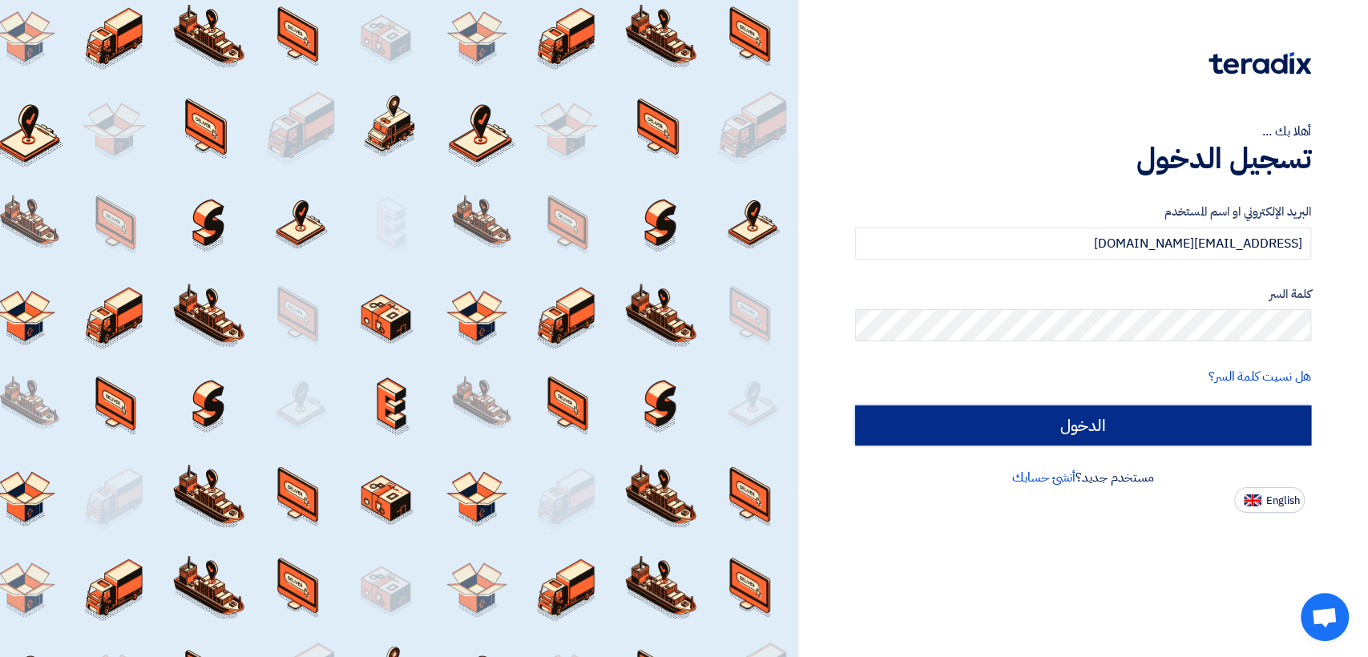
click at [870, 439] on input "الدخول" at bounding box center [1083, 426] width 456 height 40
